Goal: Task Accomplishment & Management: Manage account settings

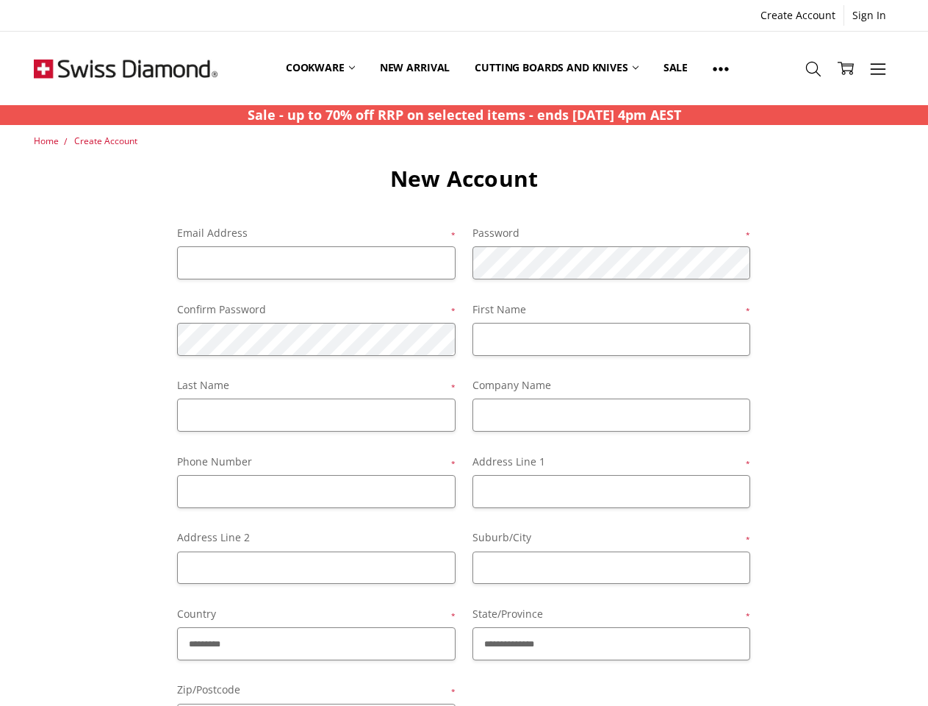
click at [464, 353] on div "First Name *" at bounding box center [611, 328] width 295 height 54
click at [869, 15] on link "Sign In" at bounding box center [869, 15] width 50 height 21
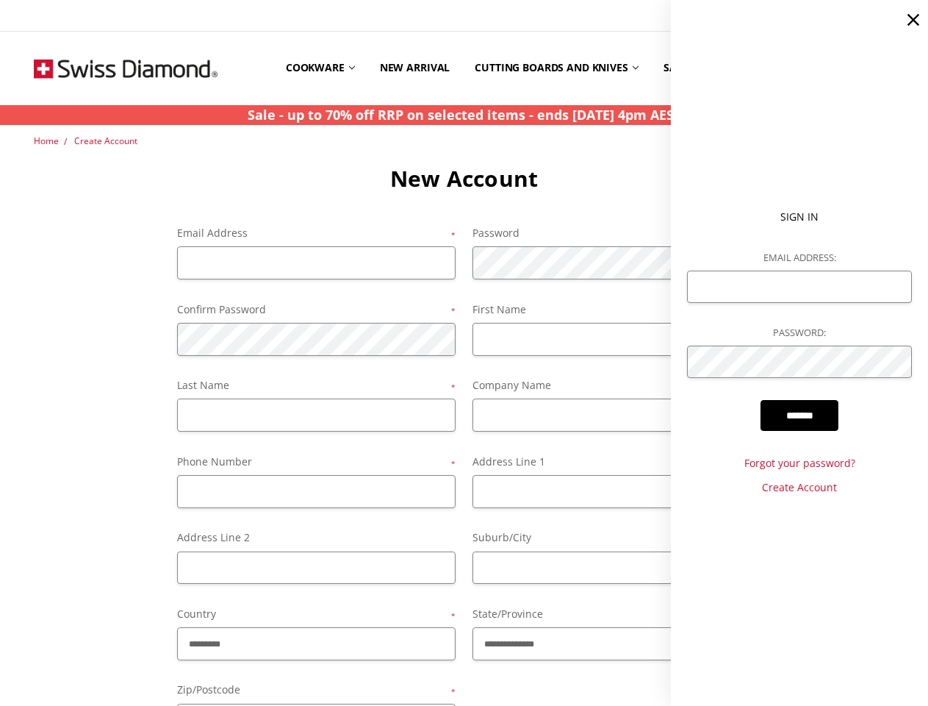
click at [724, 68] on use at bounding box center [721, 69] width 15 height 4
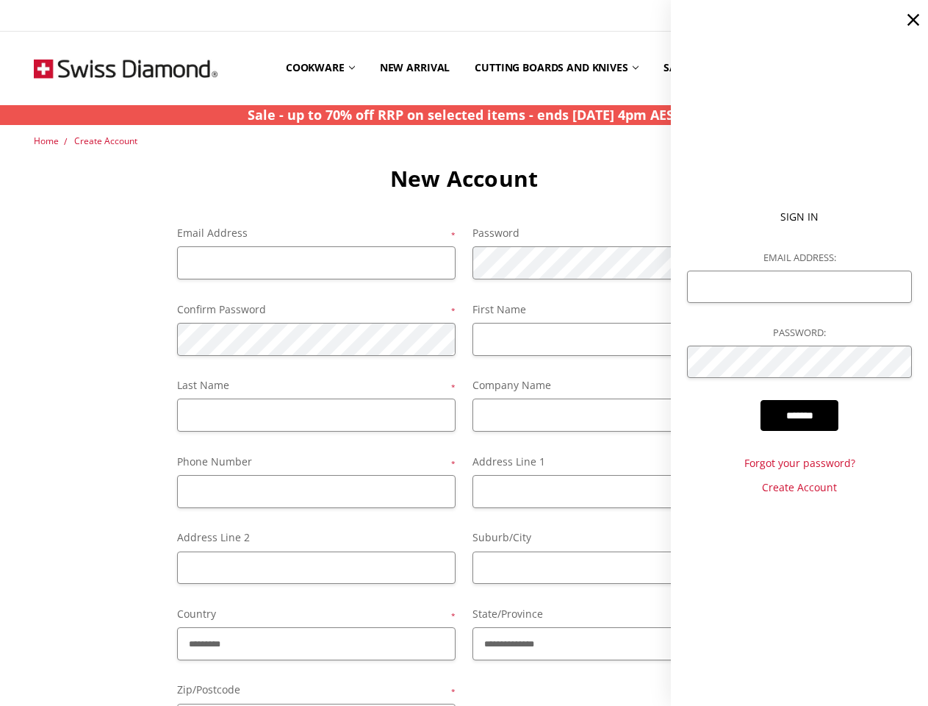
click at [878, 68] on ul "Sign In Email Address: Password: ******* Forgot your password? Create Account" at bounding box center [799, 353] width 257 height 706
